Goal: Task Accomplishment & Management: Use online tool/utility

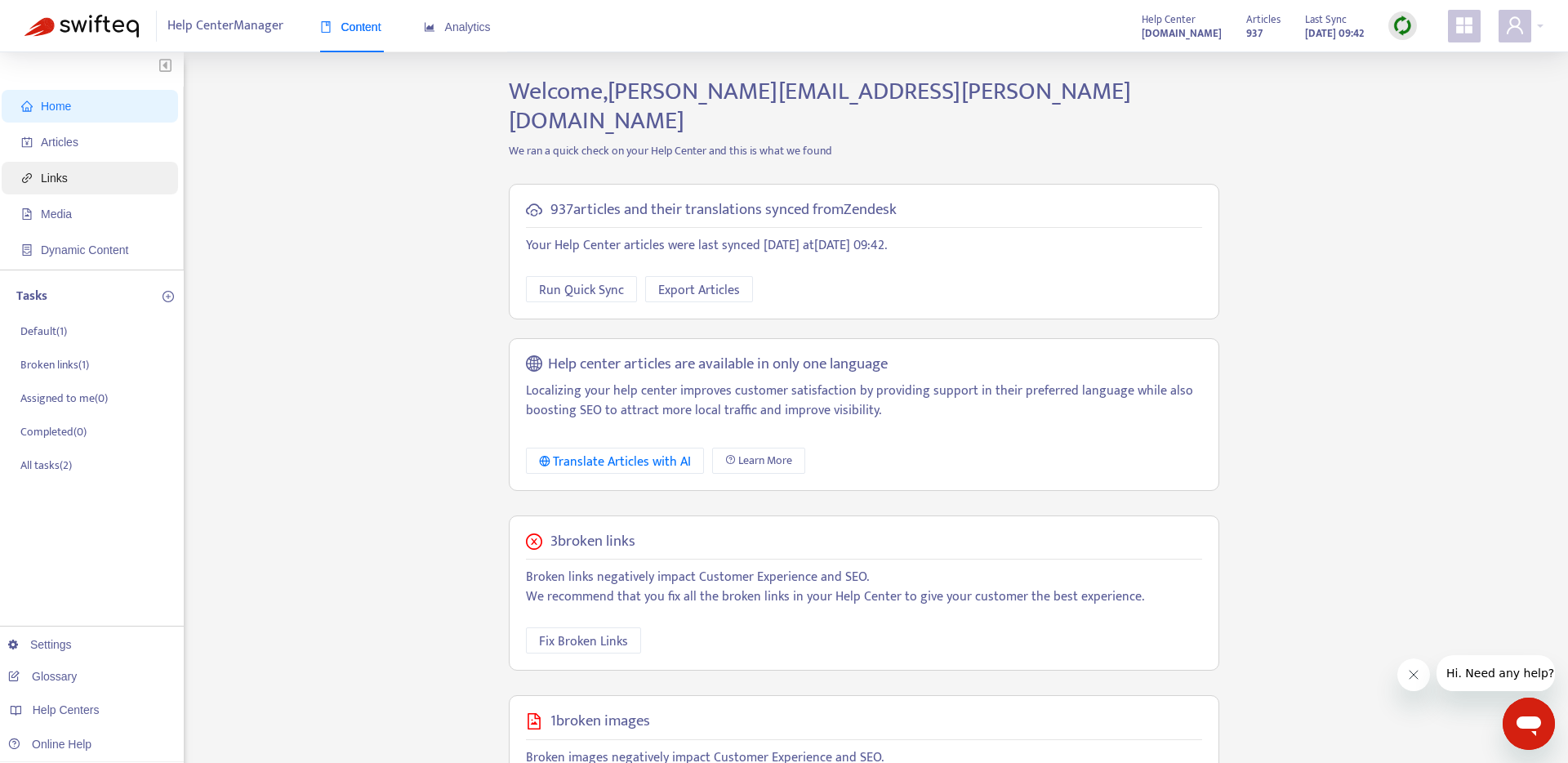
click at [57, 182] on span "Links" at bounding box center [54, 178] width 27 height 13
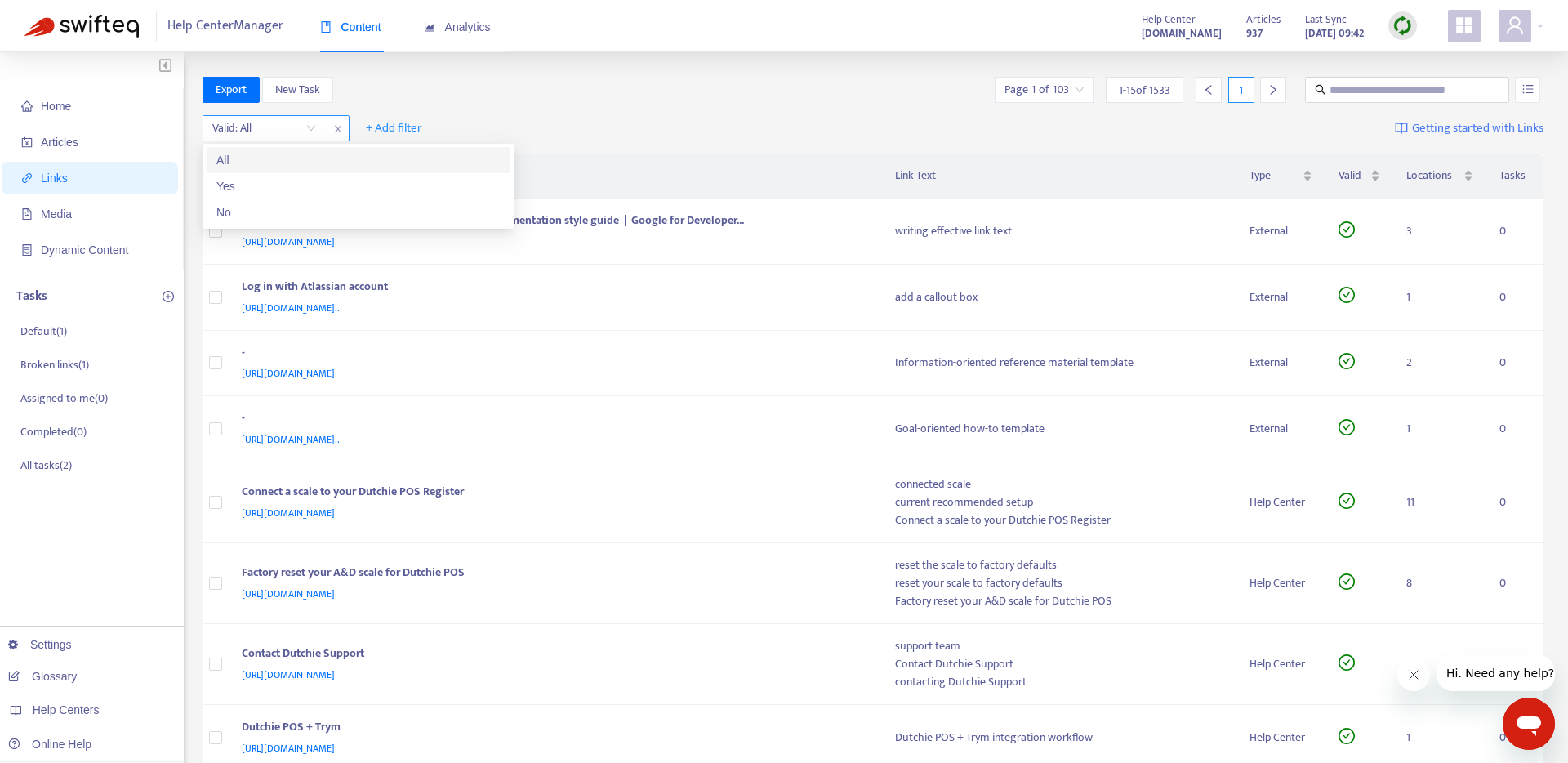
click at [312, 129] on input "search" at bounding box center [264, 128] width 103 height 24
click at [276, 221] on div "No" at bounding box center [359, 213] width 304 height 26
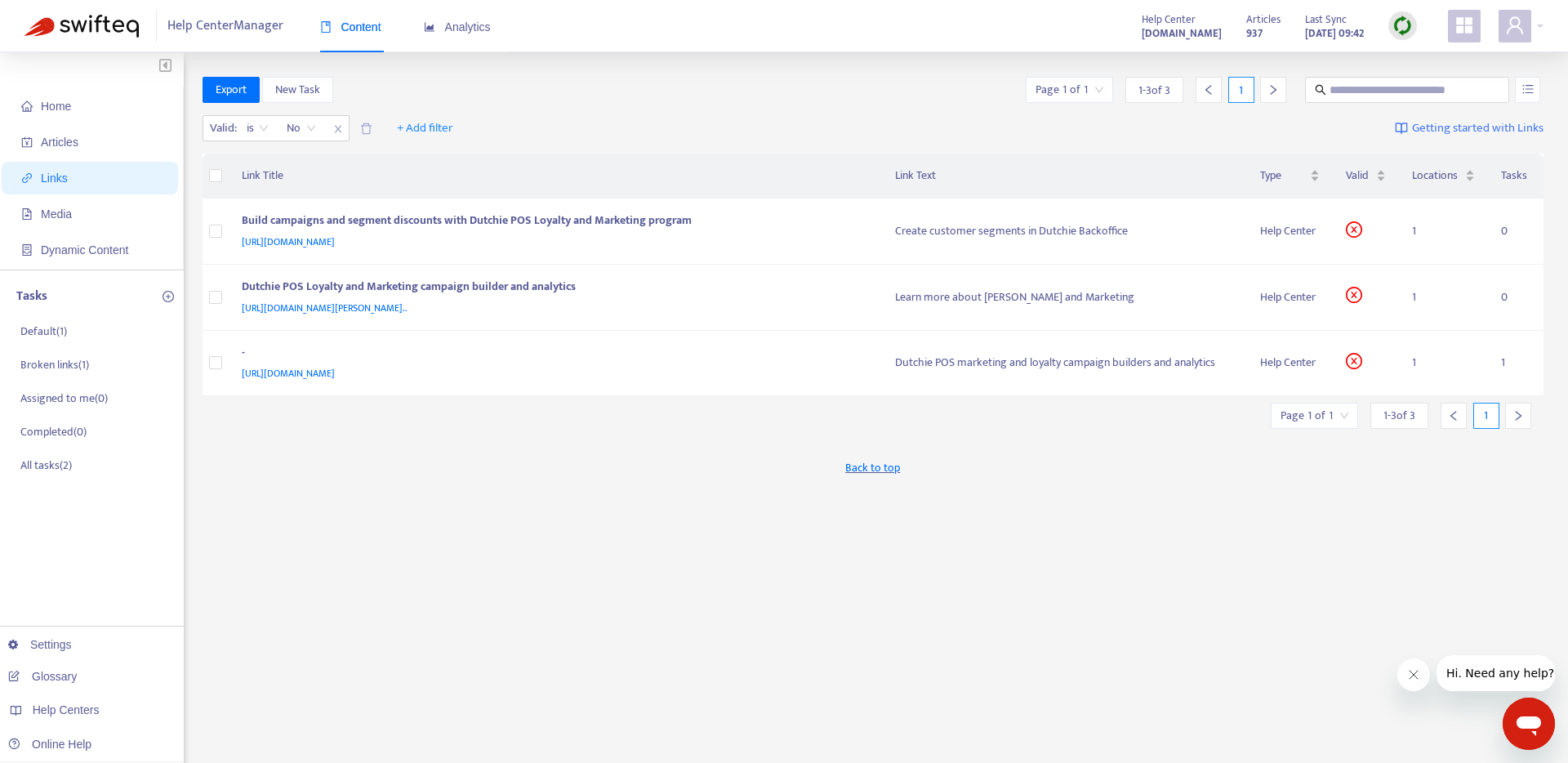
click at [693, 94] on div "Export New Task Page 1 of 1 1 - 3 of 3 1" at bounding box center [873, 90] width 1341 height 26
click at [335, 242] on span "https://support.dutchie.com/hc/en-us/articles/38240012888339" at bounding box center [288, 243] width 93 height 17
click at [680, 220] on div "Build campaigns and segment discounts with Dutchie POS Loyalty and Marketing pr…" at bounding box center [552, 222] width 622 height 21
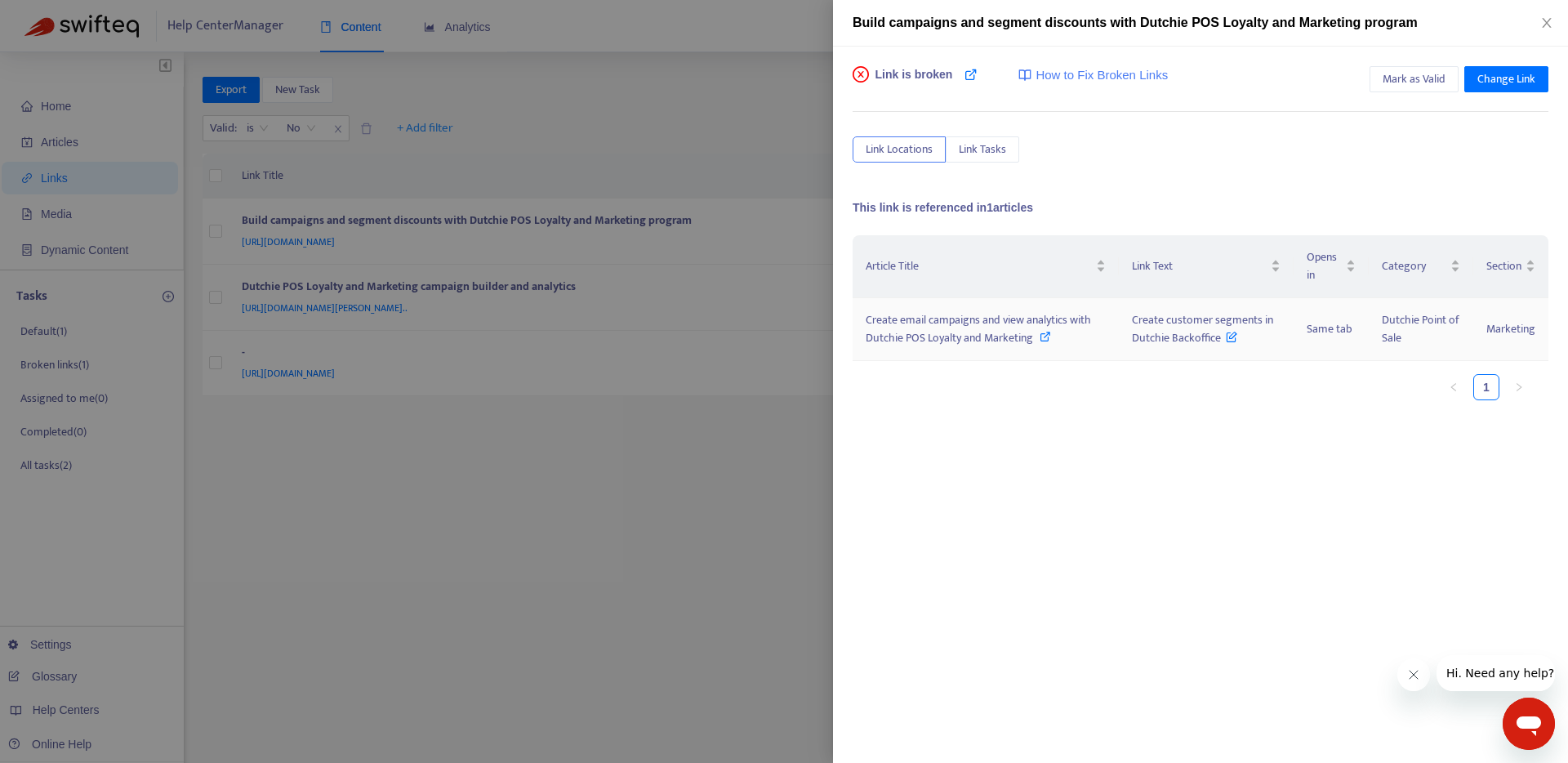
click at [1046, 338] on icon at bounding box center [1045, 337] width 11 height 11
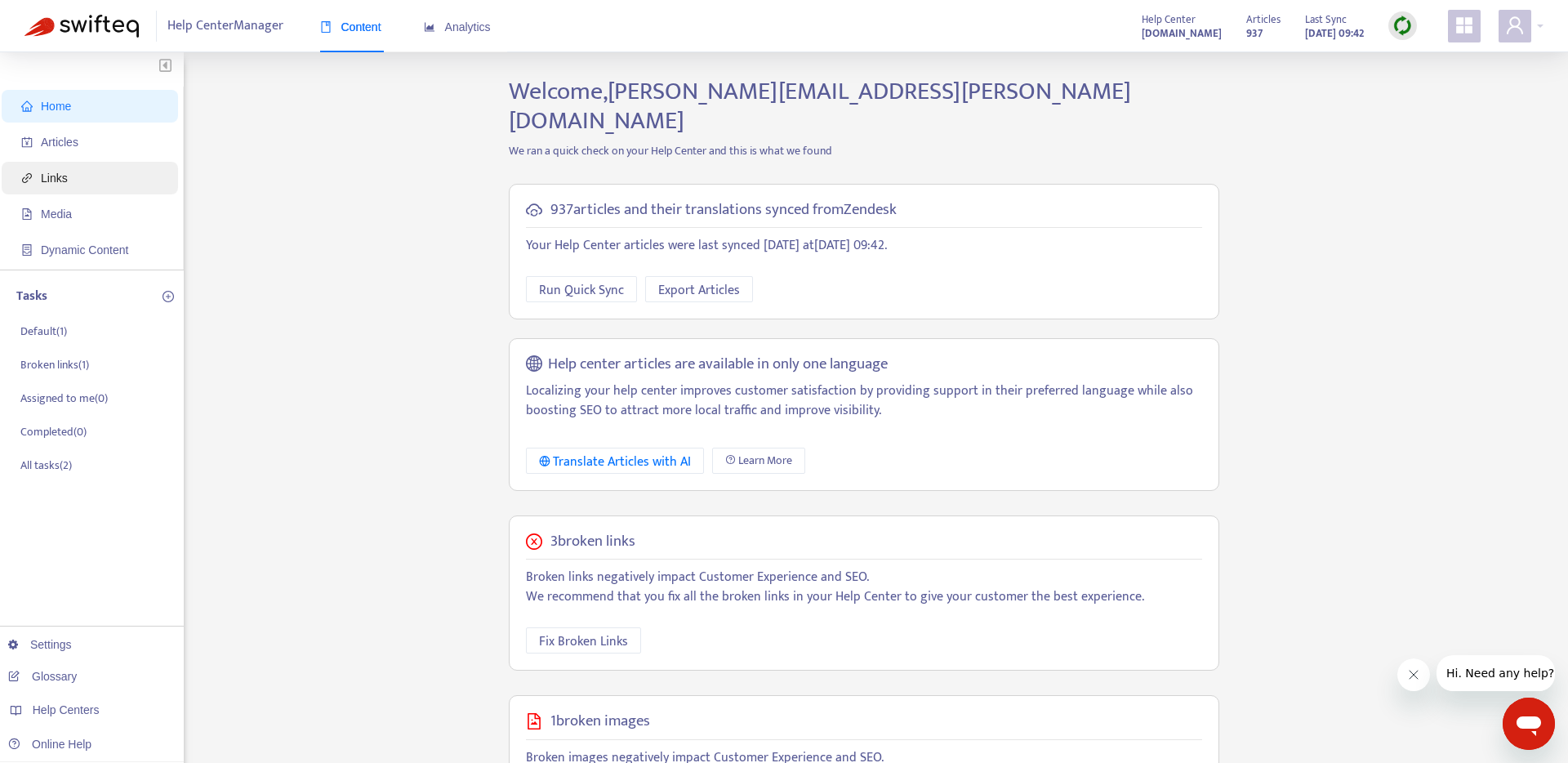
click at [50, 185] on span "Links" at bounding box center [93, 177] width 144 height 33
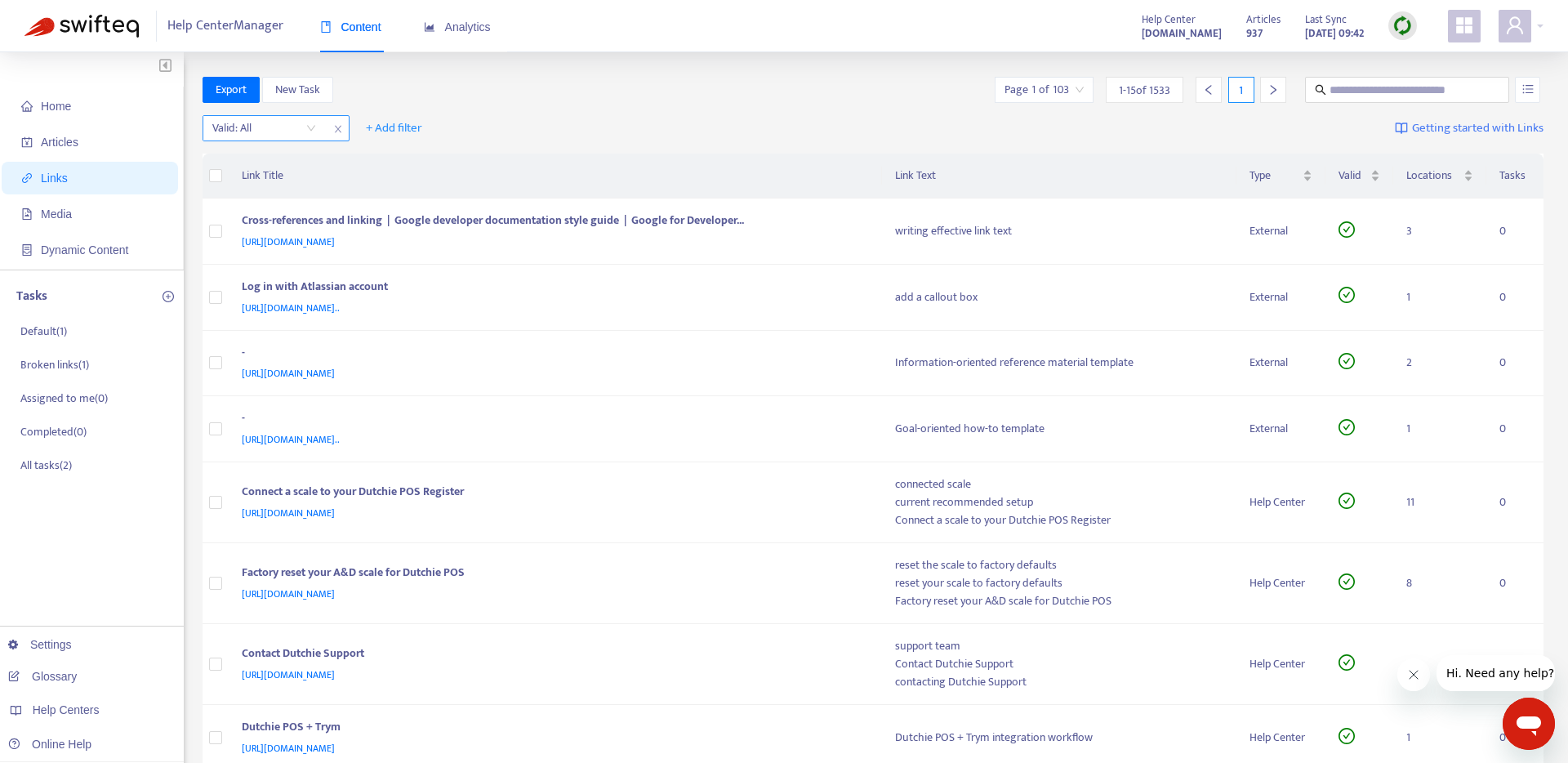
click at [319, 131] on div "Valid: All" at bounding box center [264, 128] width 122 height 24
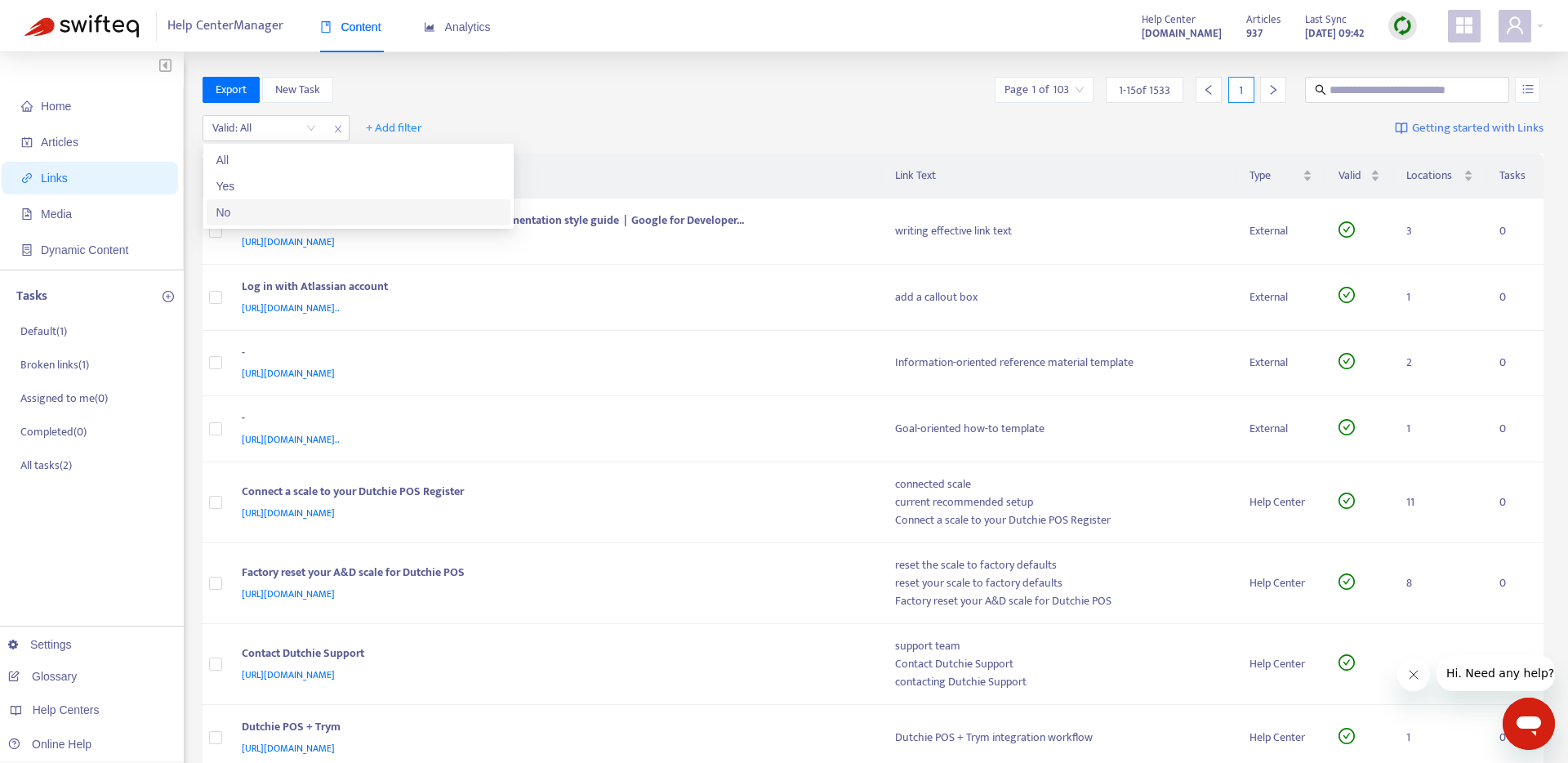
click at [246, 218] on div "No" at bounding box center [358, 212] width 284 height 18
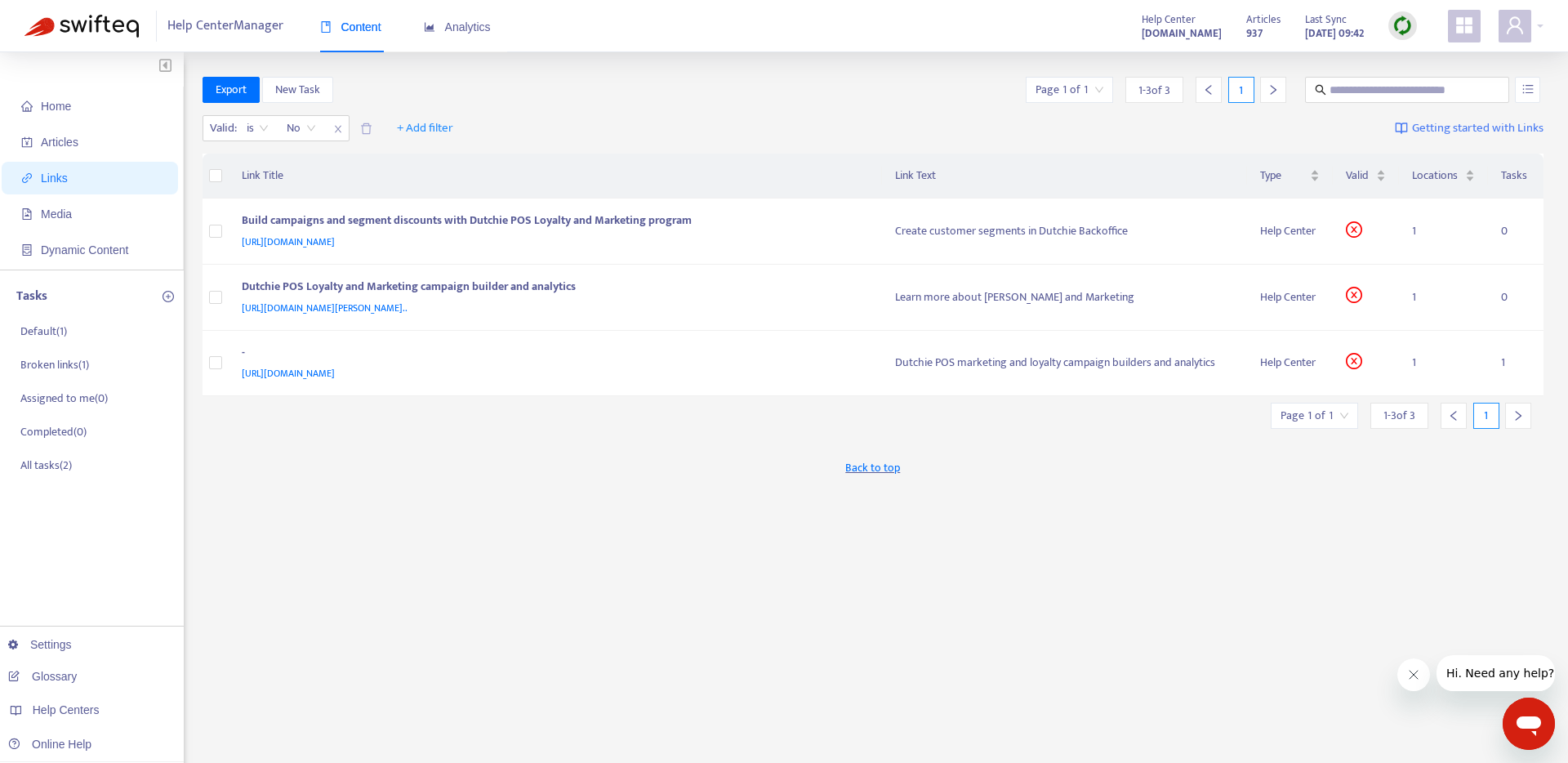
click at [657, 105] on div "Export New Task Page 1 of 1 1 - 3 of 3 1" at bounding box center [873, 92] width 1341 height 33
click at [770, 304] on div "[URL][DOMAIN_NAME][PERSON_NAME].." at bounding box center [552, 308] width 622 height 18
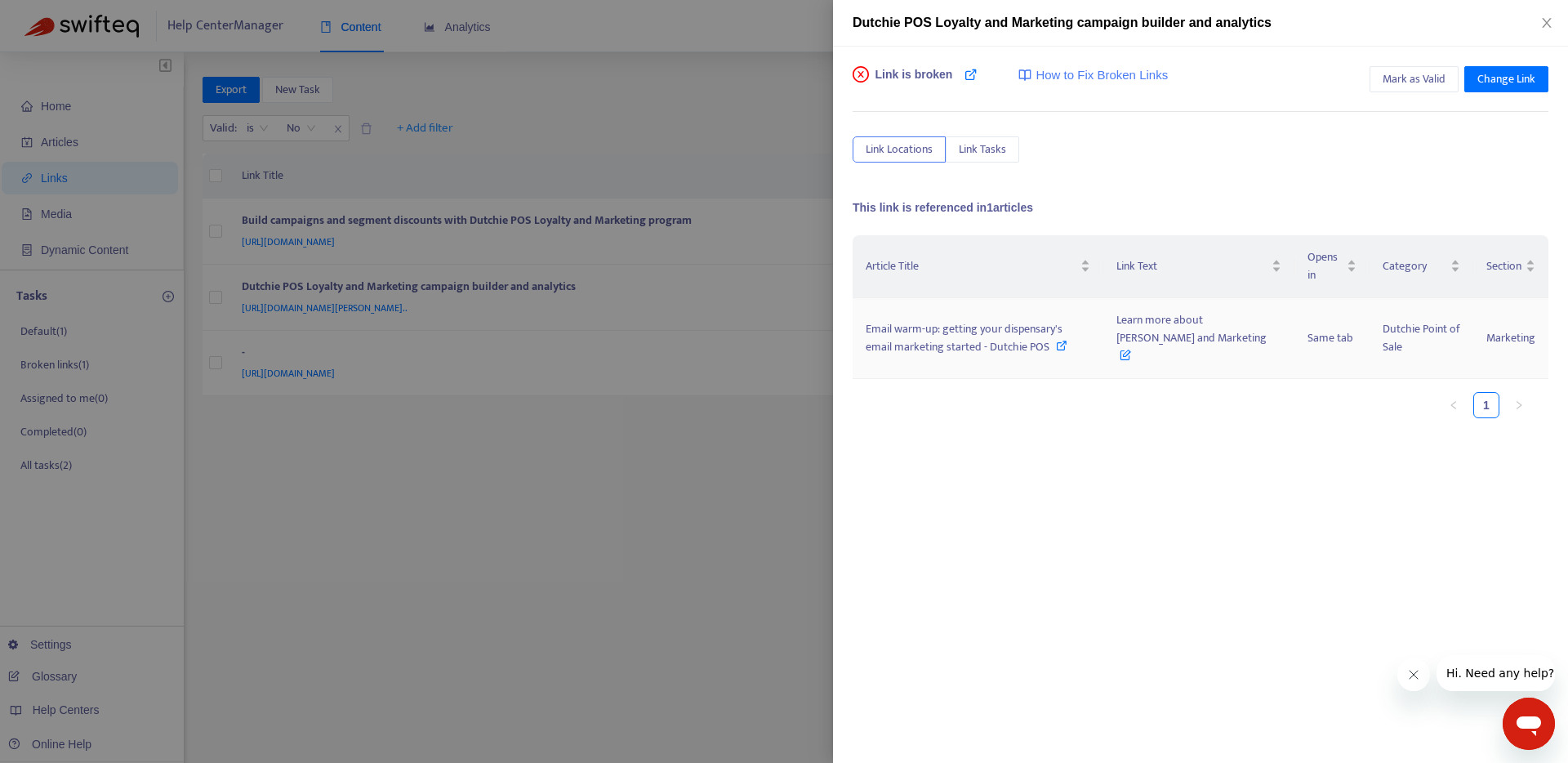
click at [1056, 340] on icon at bounding box center [1062, 345] width 11 height 11
click at [1547, 25] on icon "close" at bounding box center [1547, 23] width 13 height 13
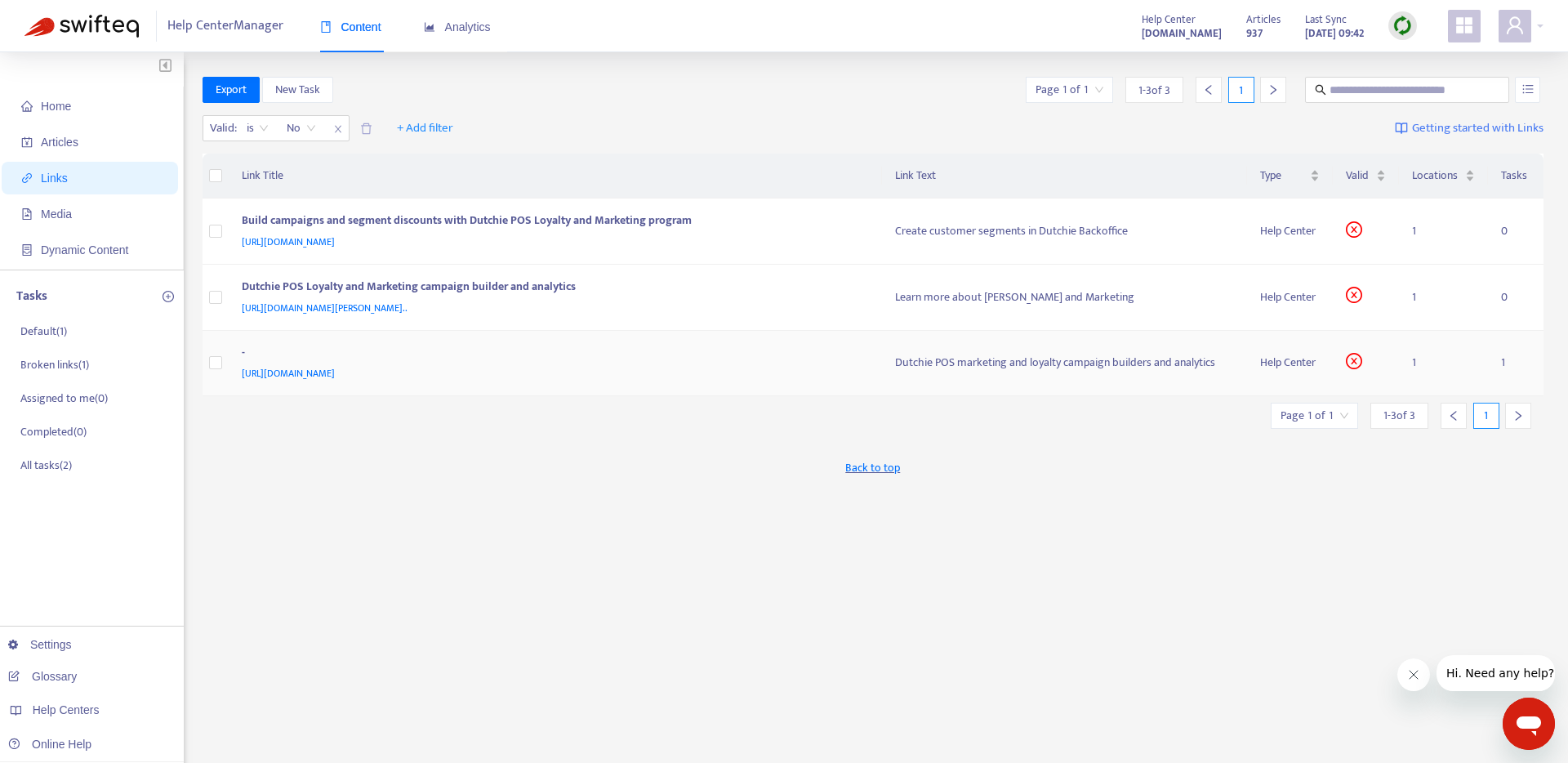
click at [740, 353] on div "-" at bounding box center [552, 354] width 622 height 21
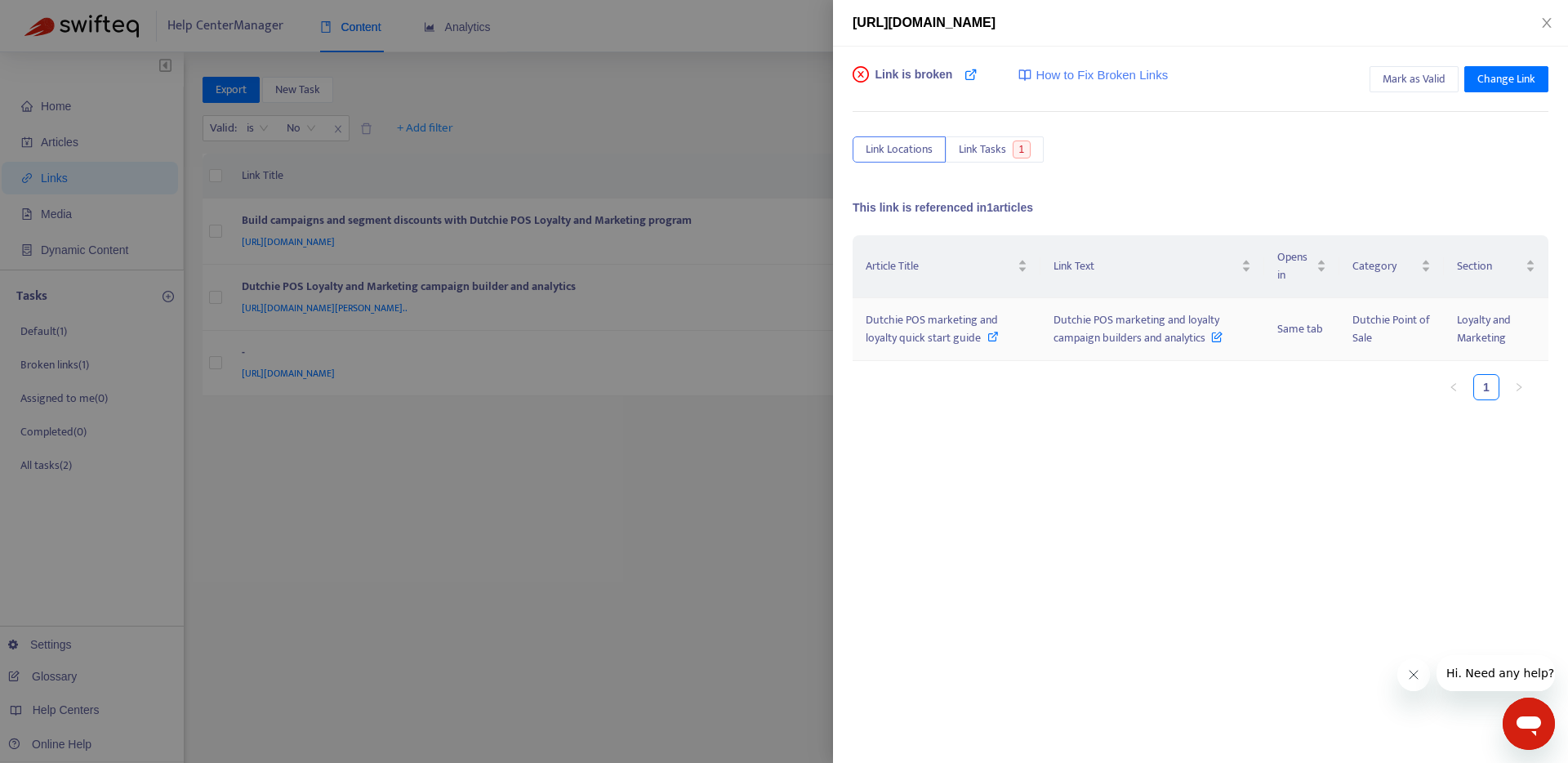
click at [990, 338] on icon at bounding box center [993, 337] width 11 height 11
click at [1543, 25] on icon "close" at bounding box center [1547, 23] width 13 height 13
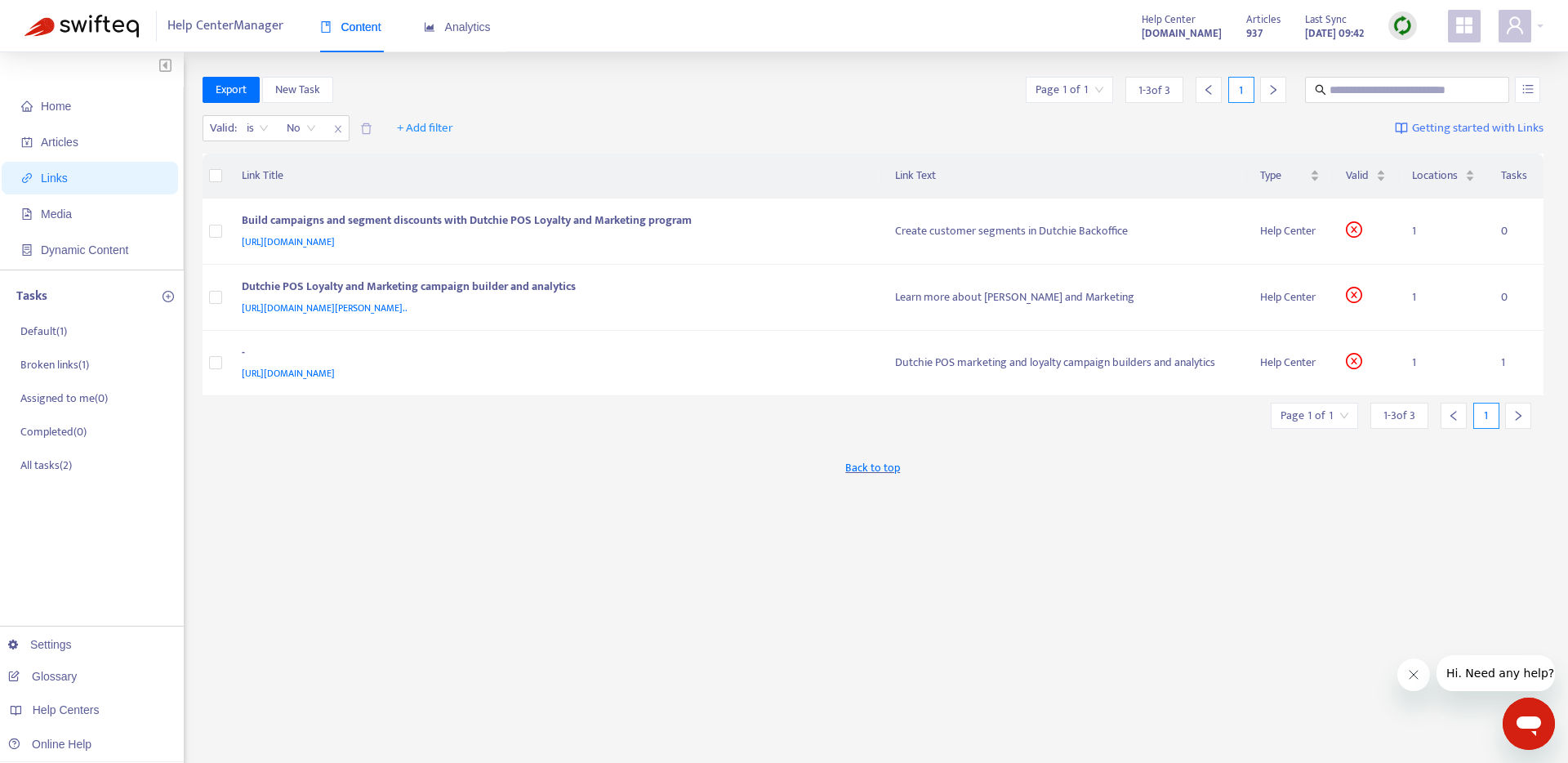
click at [1396, 29] on img at bounding box center [1402, 26] width 21 height 21
click at [1433, 55] on link "Quick Sync" at bounding box center [1436, 59] width 69 height 19
